Goal: Communication & Community: Answer question/provide support

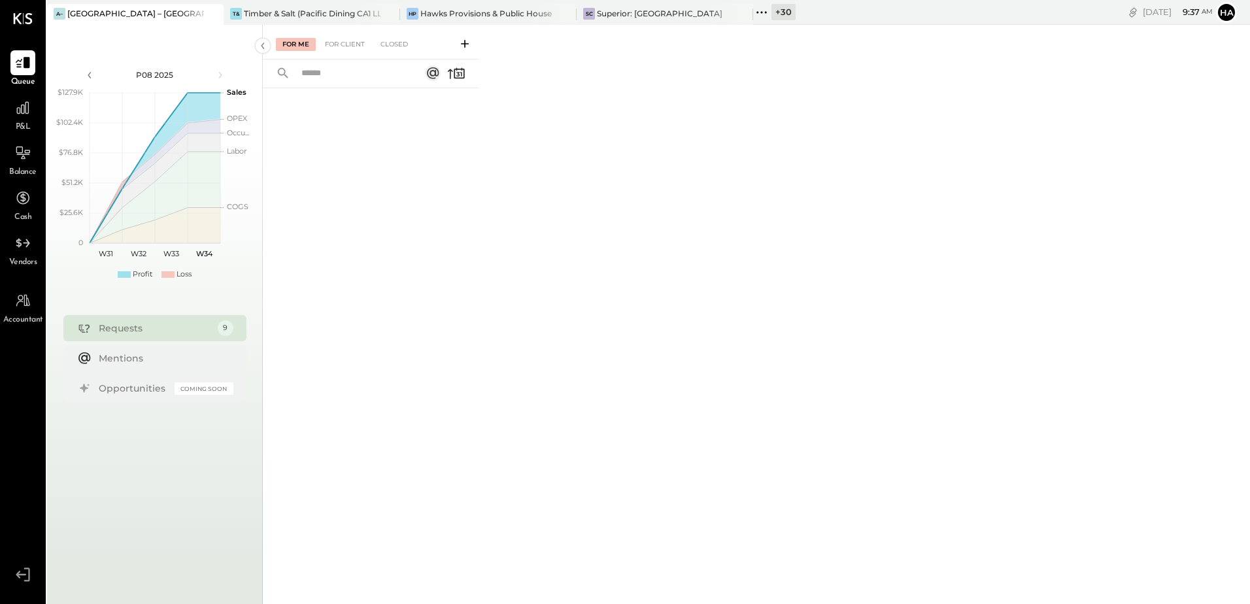
click at [399, 160] on div at bounding box center [371, 328] width 216 height 480
click at [286, 15] on div "Timber & Salt (Pacific Dining CA1 LLC)" at bounding box center [312, 13] width 137 height 11
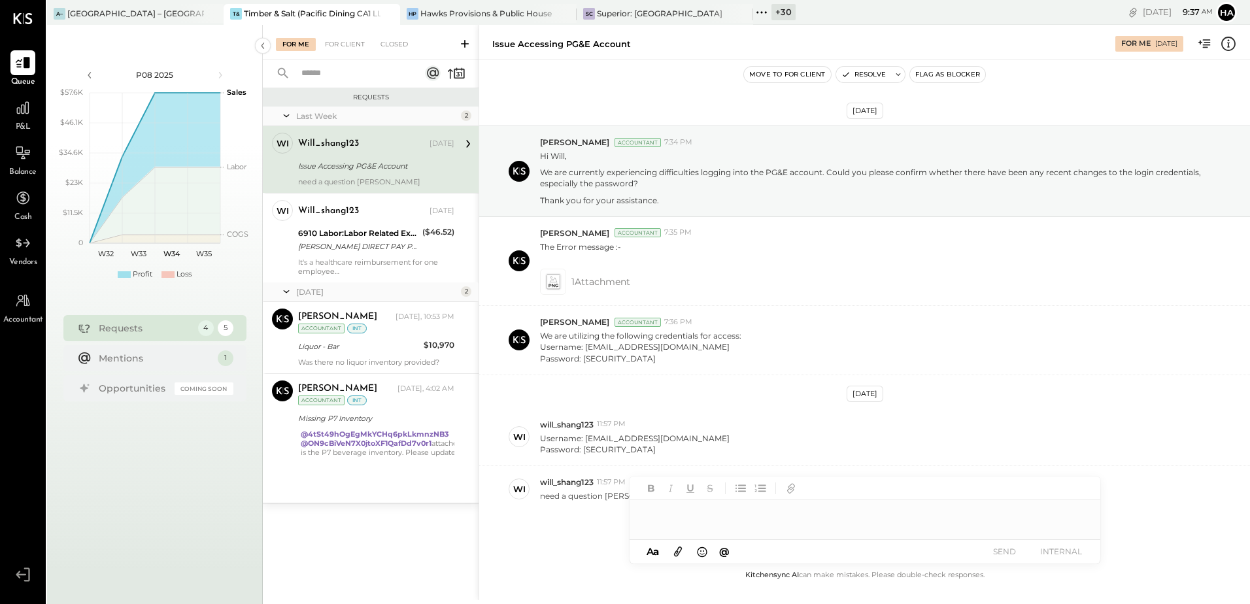
scroll to position [42, 0]
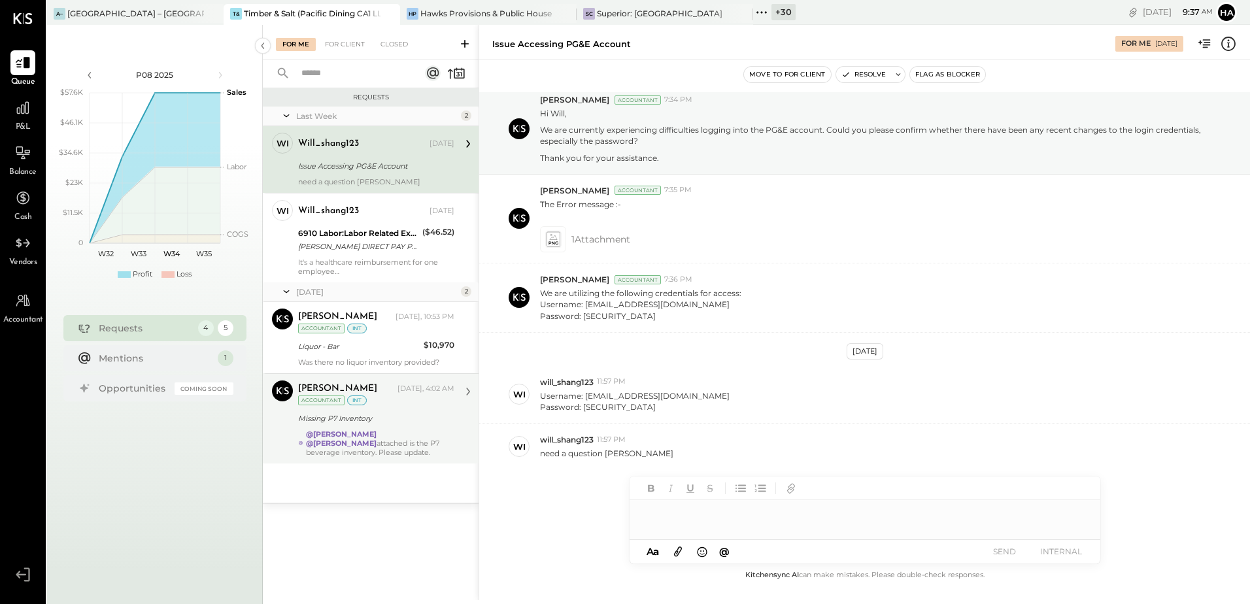
click at [381, 402] on div "[PERSON_NAME] [DATE], 4:02 AM Accountant int" at bounding box center [376, 393] width 156 height 27
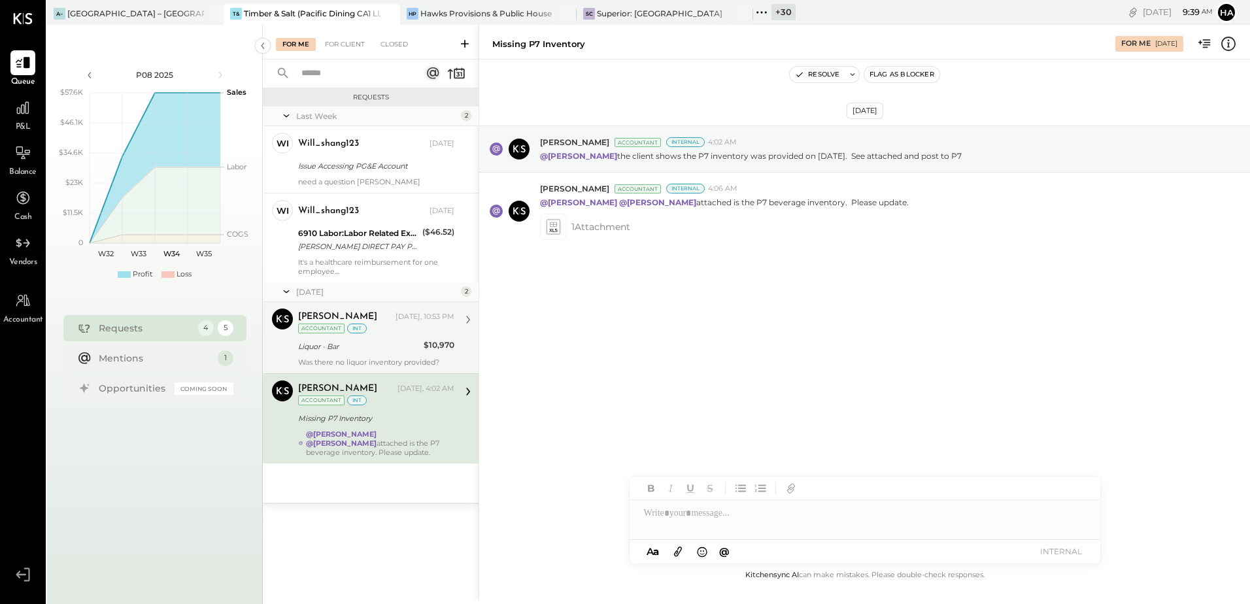
click at [368, 335] on div "[PERSON_NAME] [DATE], 10:53 PM Accountant int" at bounding box center [376, 322] width 156 height 27
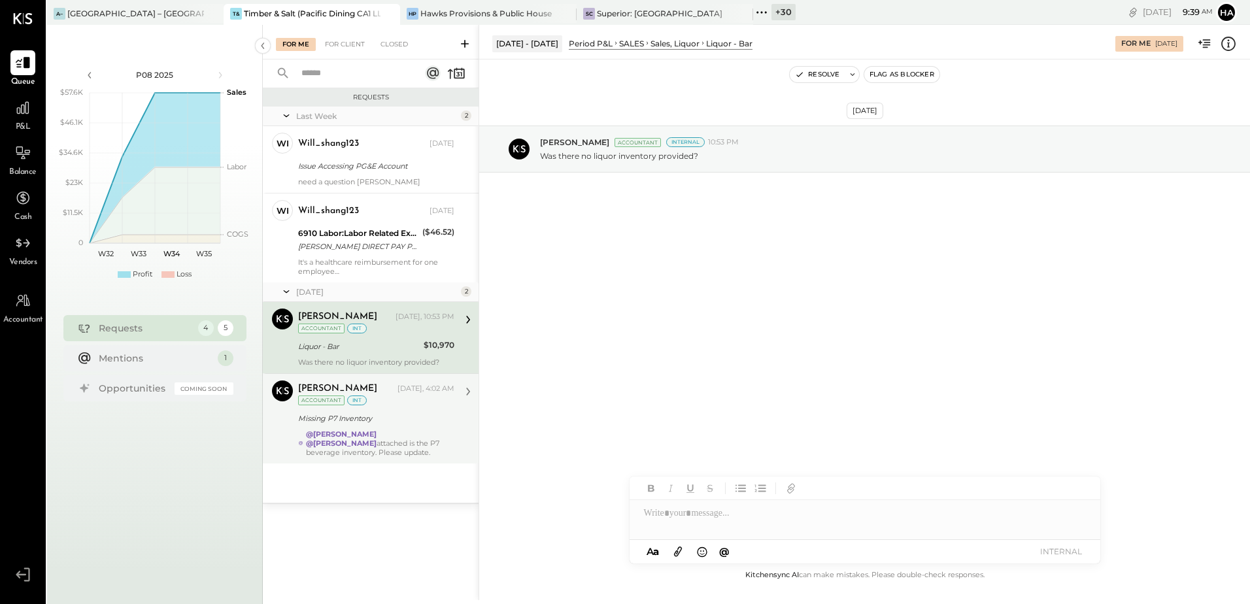
click at [401, 417] on div "Missing P7 Inventory" at bounding box center [374, 418] width 152 height 13
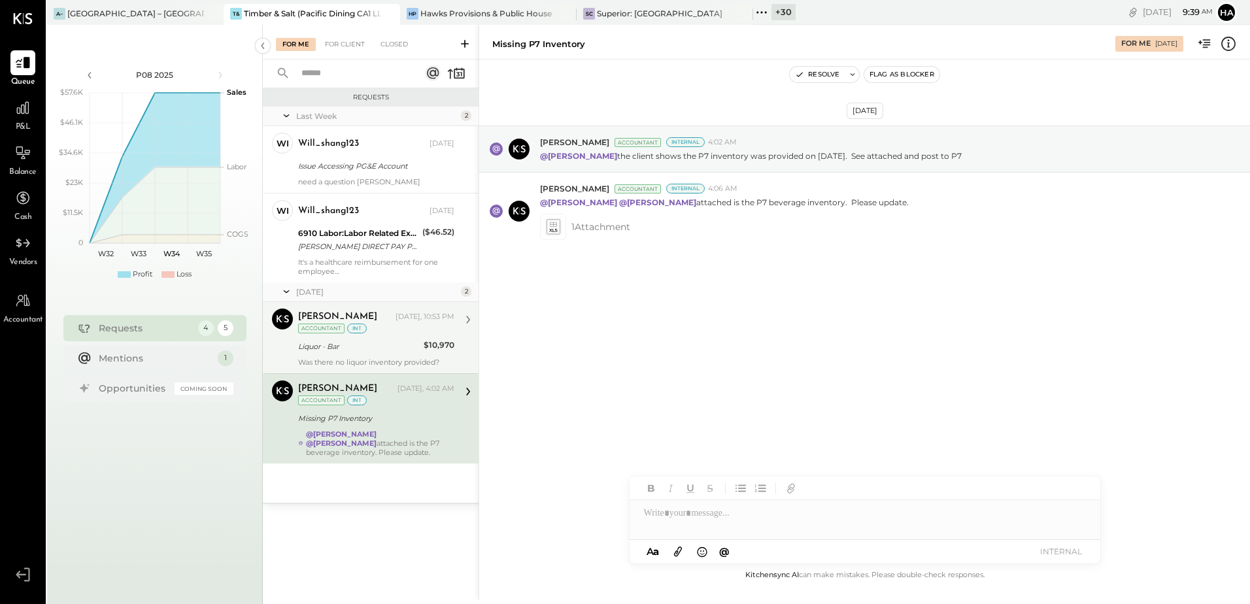
click at [386, 362] on div "Was there no liquor inventory provided?" at bounding box center [376, 362] width 156 height 9
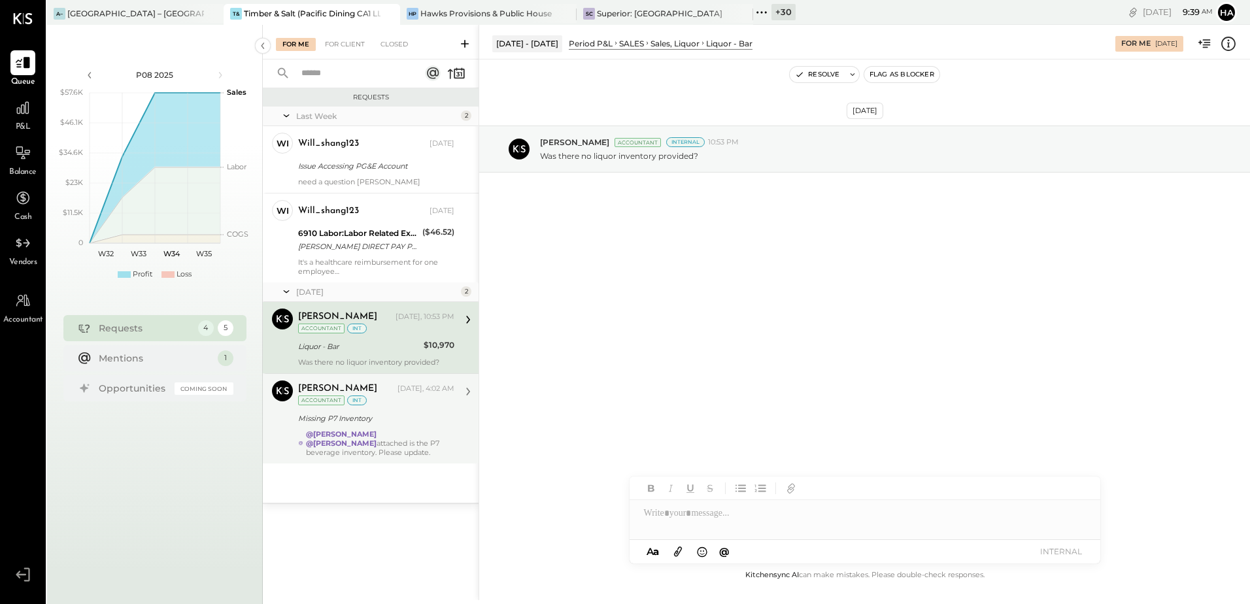
click at [401, 439] on div "@[PERSON_NAME] @[PERSON_NAME] attached is the P7 beverage inventory. Please upd…" at bounding box center [380, 443] width 148 height 27
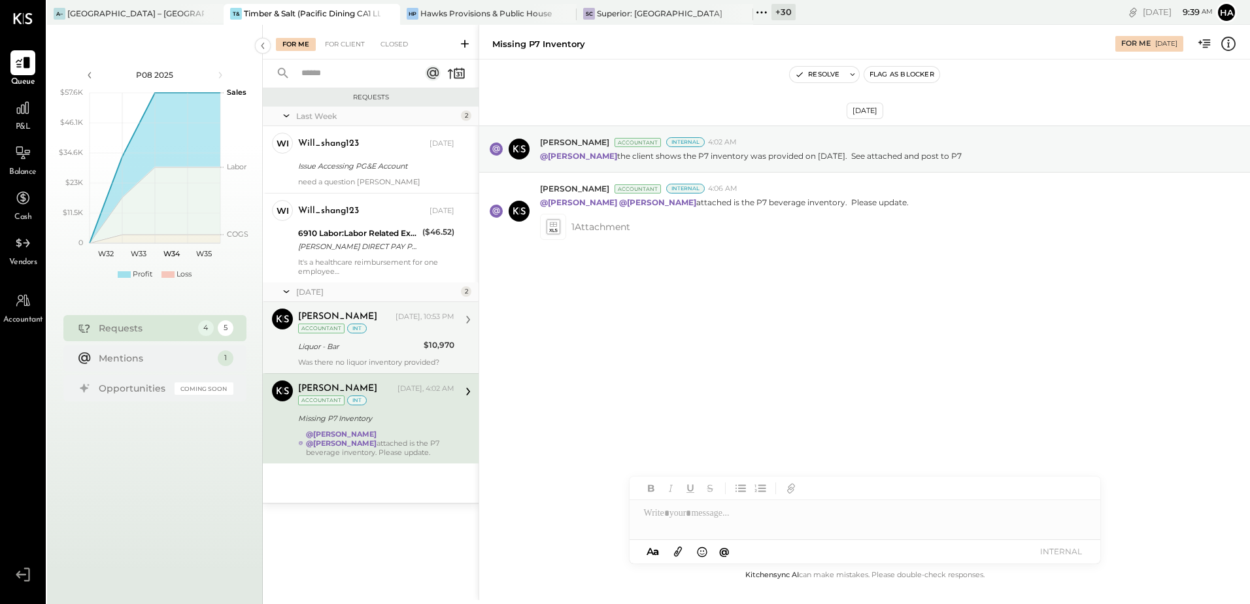
click at [385, 350] on div "Liquor - Bar" at bounding box center [359, 346] width 122 height 13
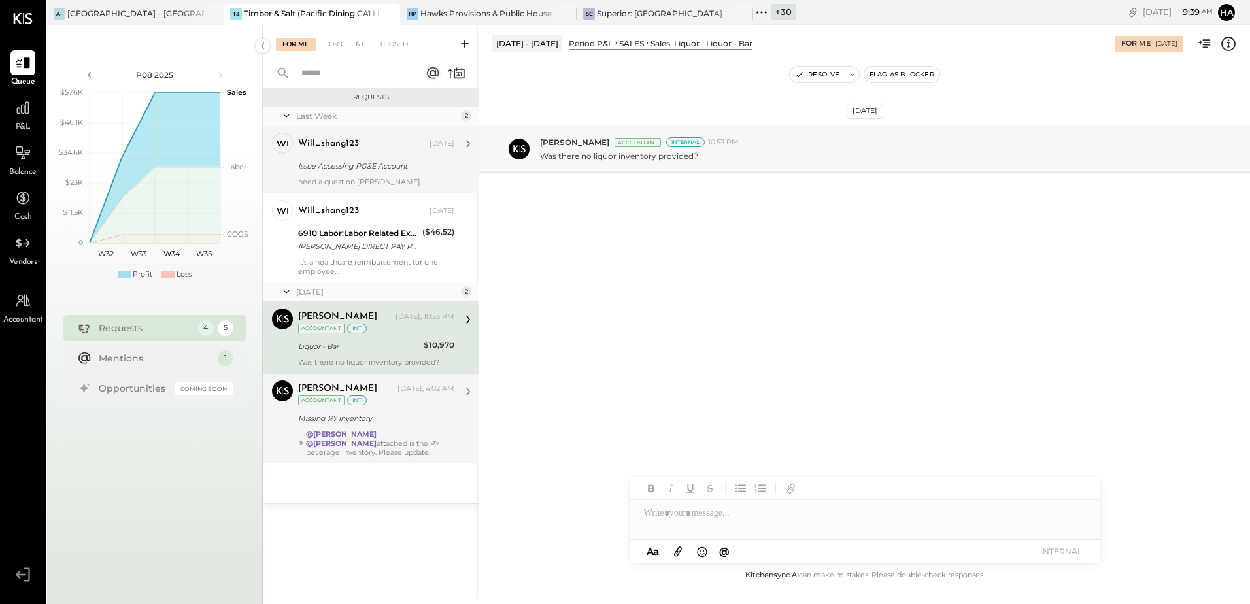
click at [341, 144] on div "will_shang123" at bounding box center [328, 143] width 61 height 13
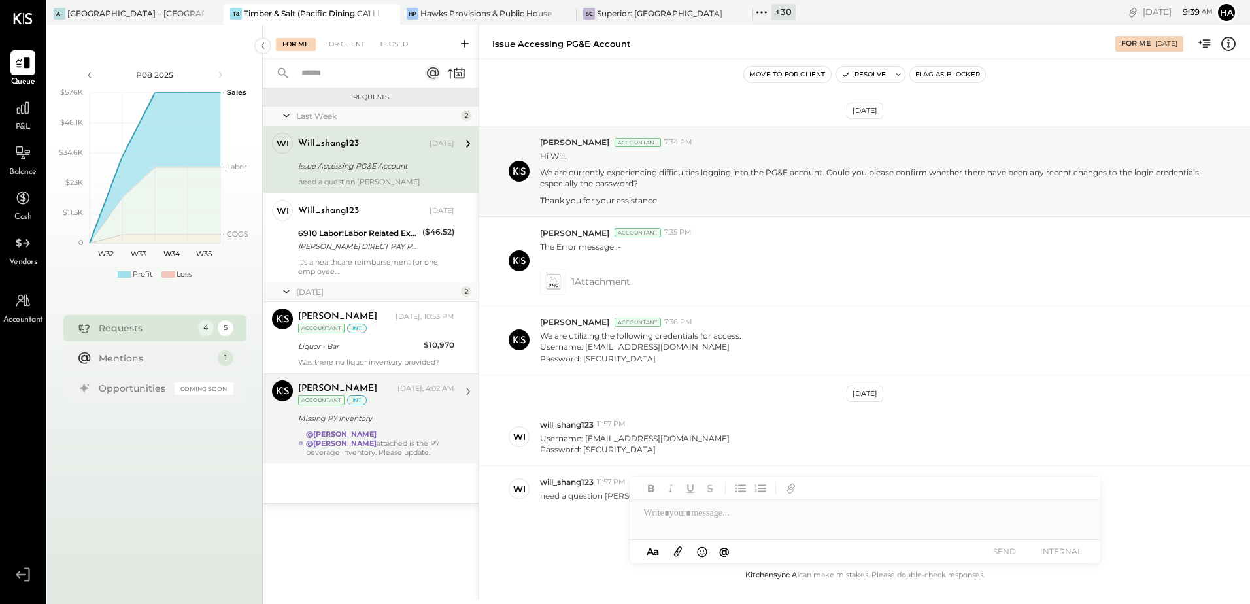
scroll to position [42, 0]
